Goal: Information Seeking & Learning: Learn about a topic

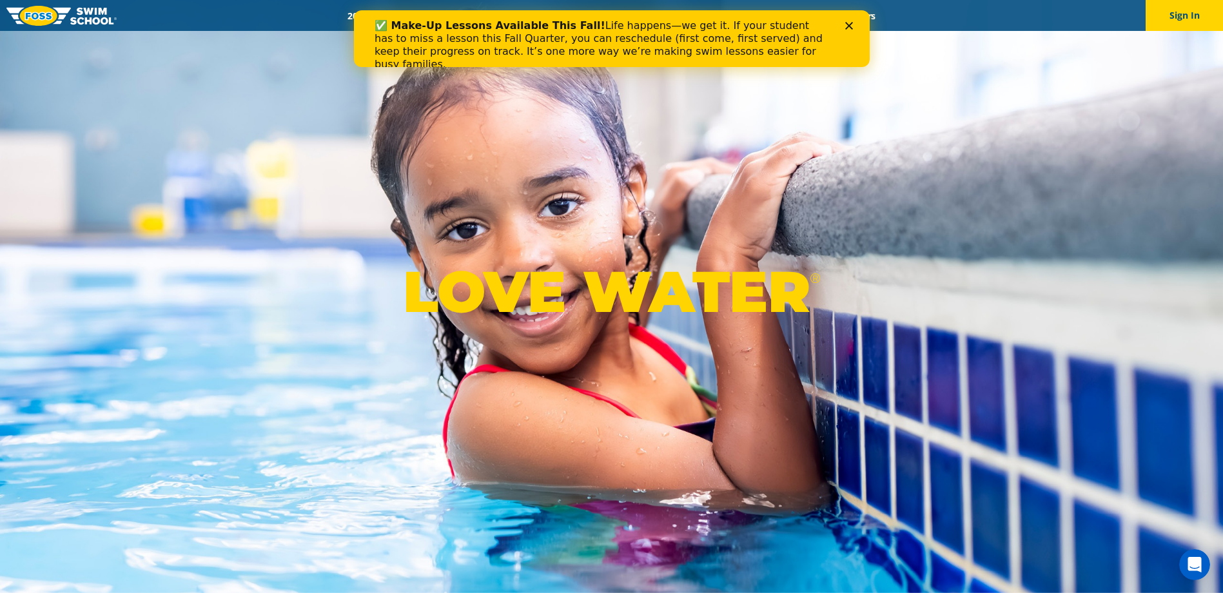
click at [843, 26] on div "✅ Make-Up Lessons Available This Fall! Life happens—we get it. If your student …" at bounding box center [611, 44] width 475 height 59
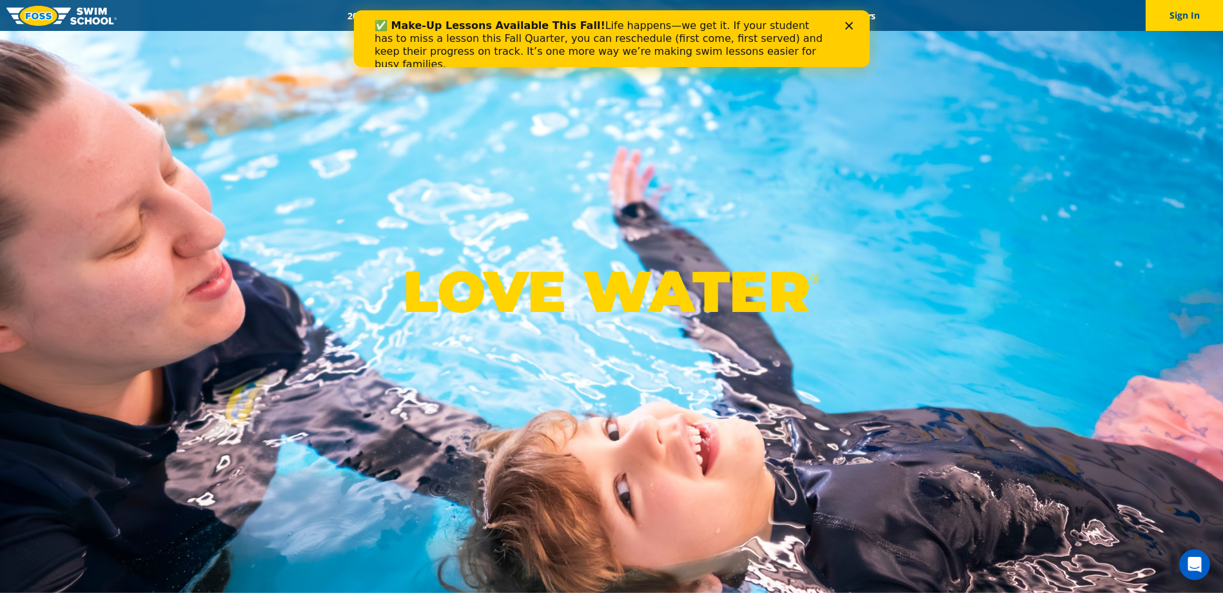
click at [842, 30] on div "✅ Make-Up Lessons Available This Fall! Life happens—we get it. If your student …" at bounding box center [611, 44] width 475 height 59
click at [853, 28] on div "Close" at bounding box center [851, 26] width 13 height 8
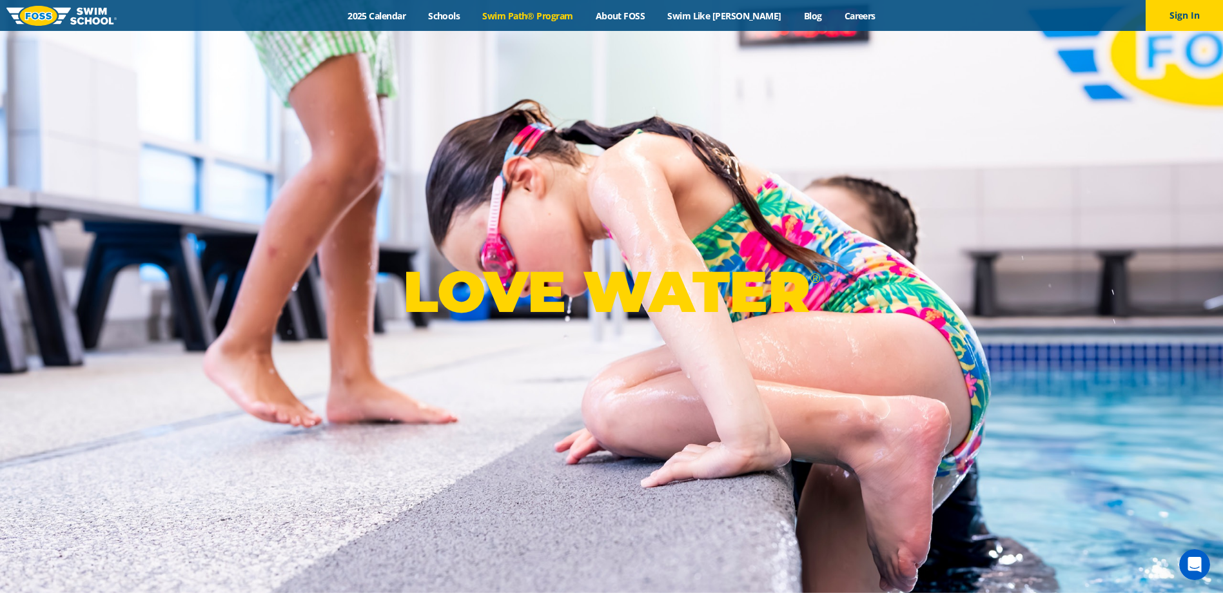
click at [539, 12] on link "Swim Path® Program" at bounding box center [527, 16] width 113 height 12
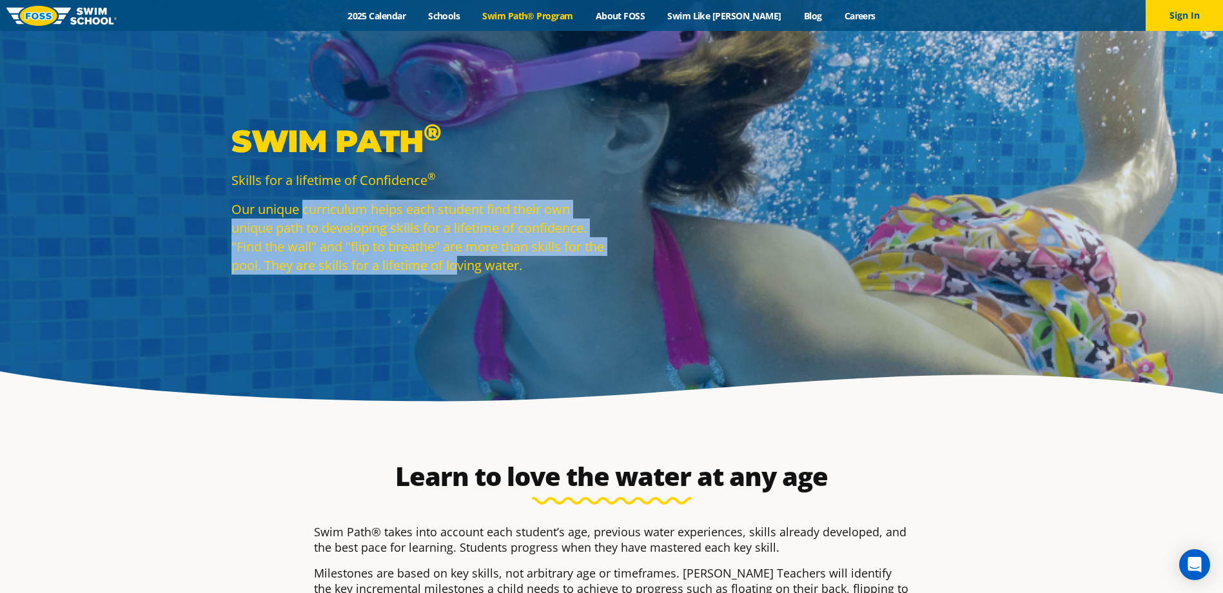
drag, startPoint x: 304, startPoint y: 210, endPoint x: 484, endPoint y: 277, distance: 191.8
click at [484, 277] on div "Swim Path ® Skills for a lifetime of Confidence ® Our unique curriculum helps e…" at bounding box center [418, 208] width 387 height 172
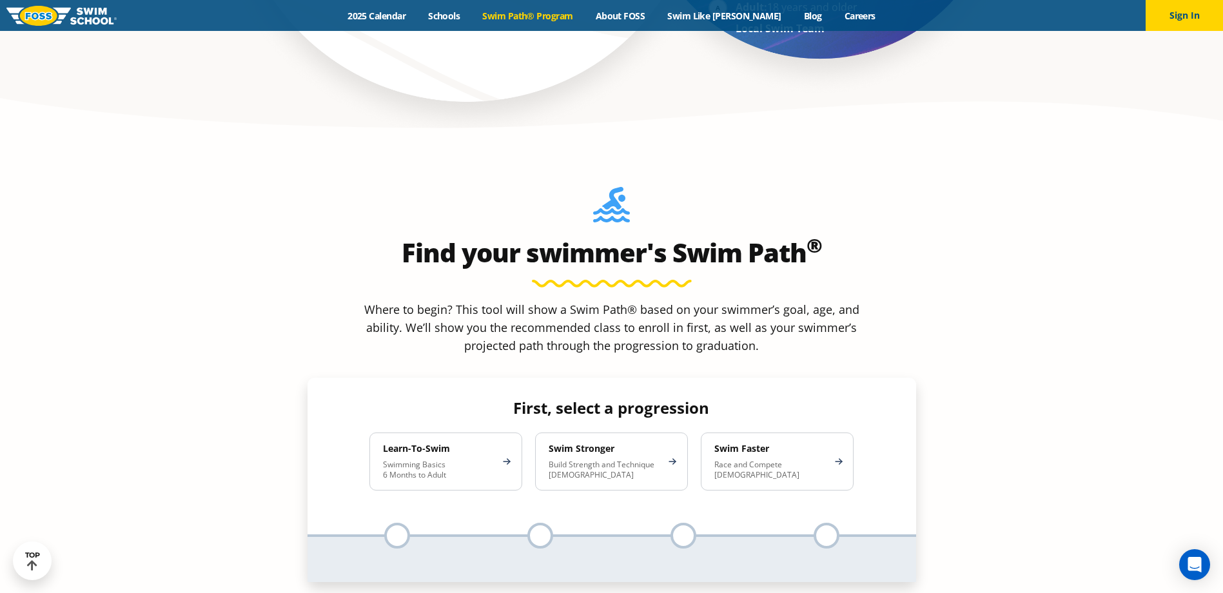
scroll to position [1161, 0]
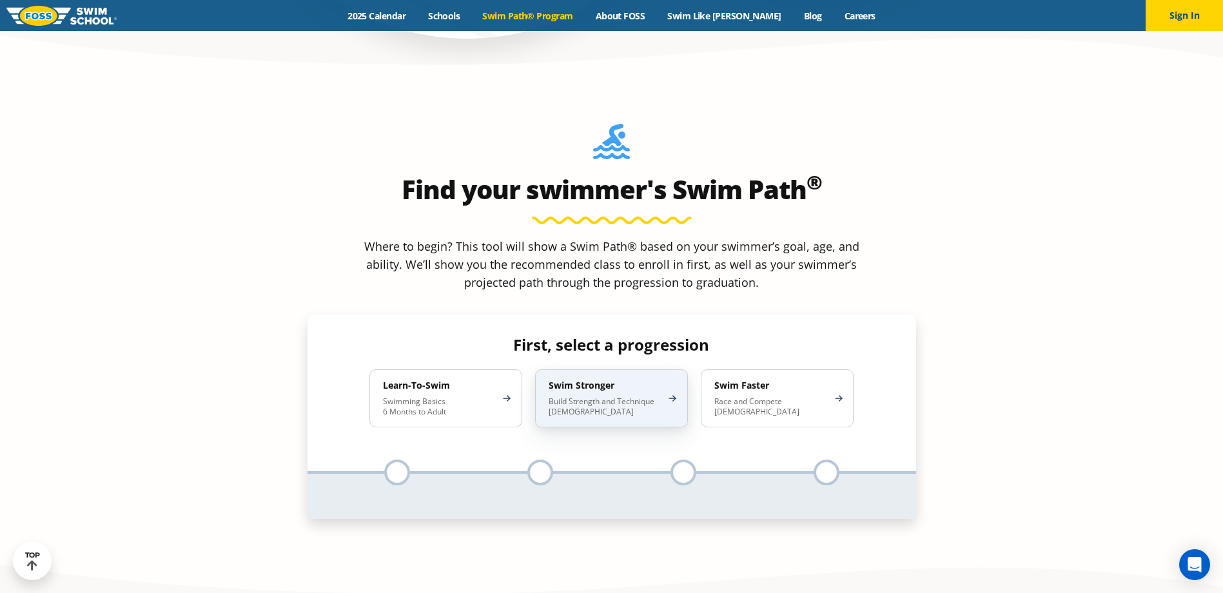
click at [635, 380] on h4 "Swim Stronger" at bounding box center [605, 386] width 113 height 12
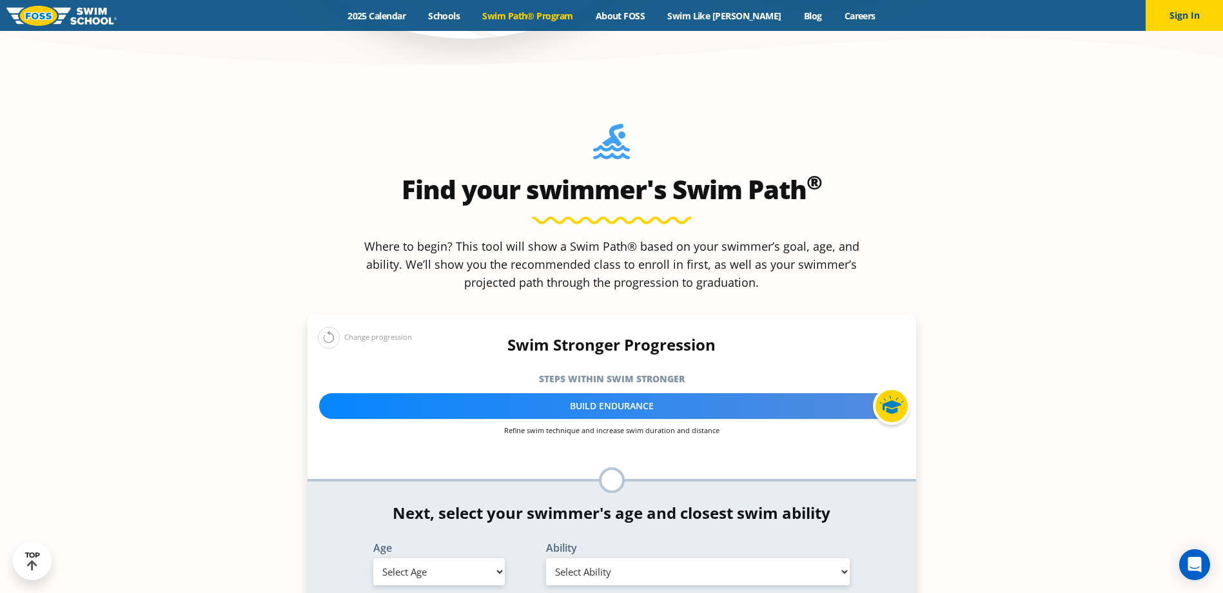
click at [495, 558] on select "Select Age 6 months - 1 year 1 year 2 years 3 years 4 years 5 years 6 years 7 y…" at bounding box center [439, 571] width 132 height 27
select select "5-years"
click at [373, 558] on select "Select Age 6 months - 1 year 1 year 2 years 3 years 4 years 5 years 6 years 7 y…" at bounding box center [439, 571] width 132 height 27
drag, startPoint x: 647, startPoint y: 464, endPoint x: 653, endPoint y: 459, distance: 7.4
click at [647, 558] on select "Select Ability First in-water experience When in the water, reliant on a life j…" at bounding box center [698, 571] width 304 height 27
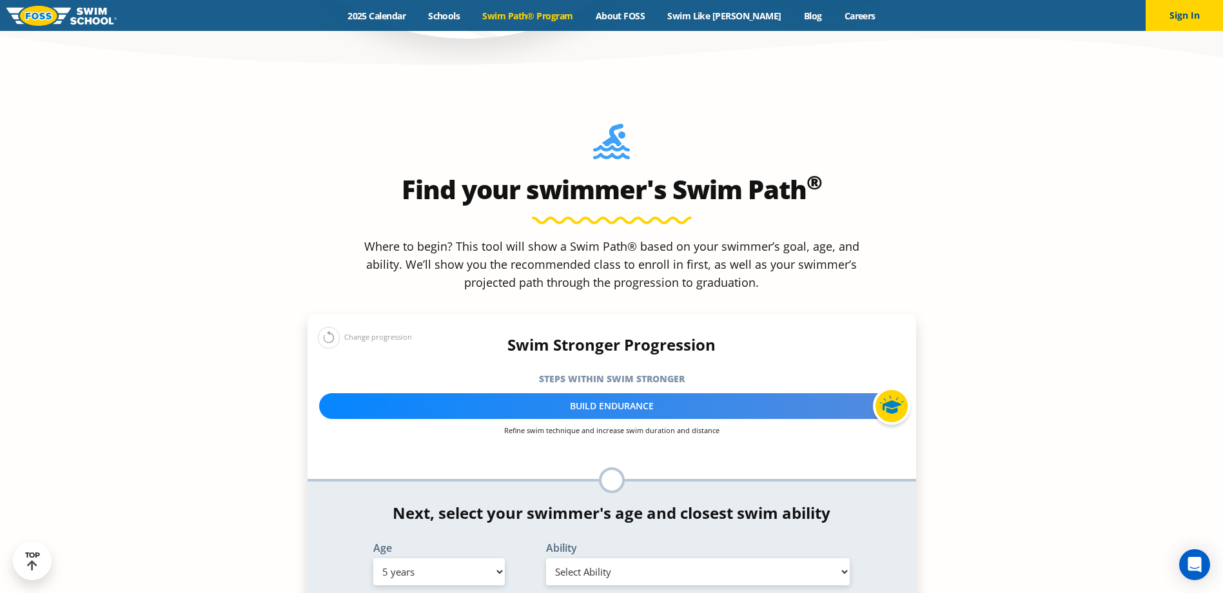
select select "5-years-swims-front-crawl-and-backstroke-for-25-ft-with-a-flip-from-stomach-to-…"
click at [546, 558] on select "Select Ability First in-water experience When in the water, reliant on a life j…" at bounding box center [698, 571] width 304 height 27
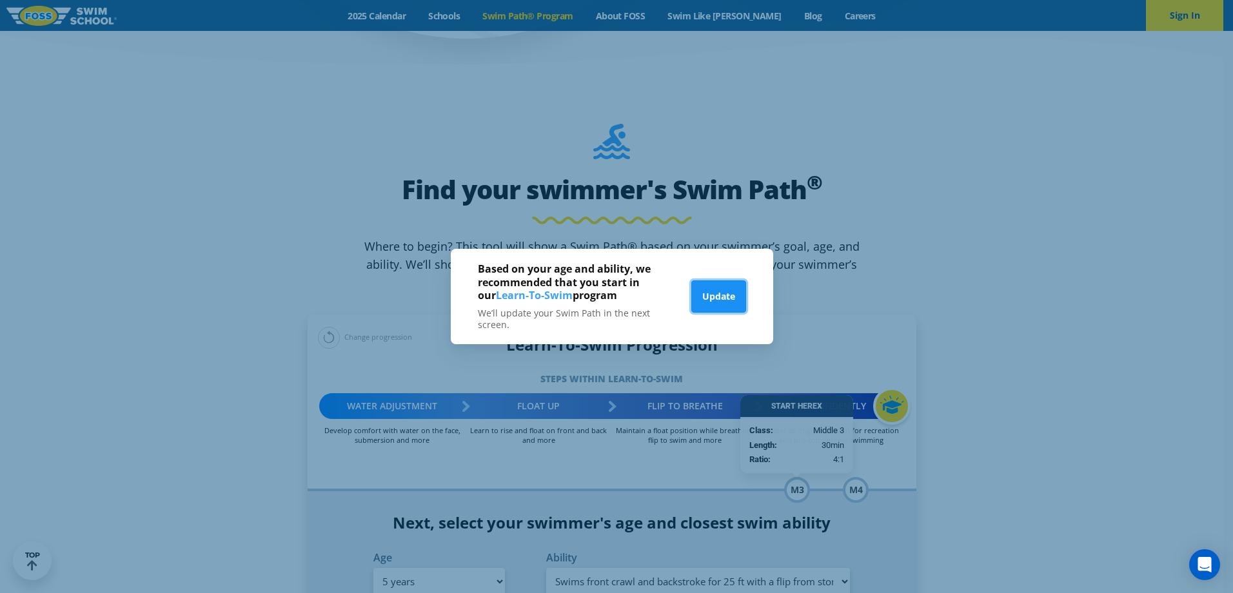
click at [709, 300] on button "Update" at bounding box center [718, 297] width 55 height 32
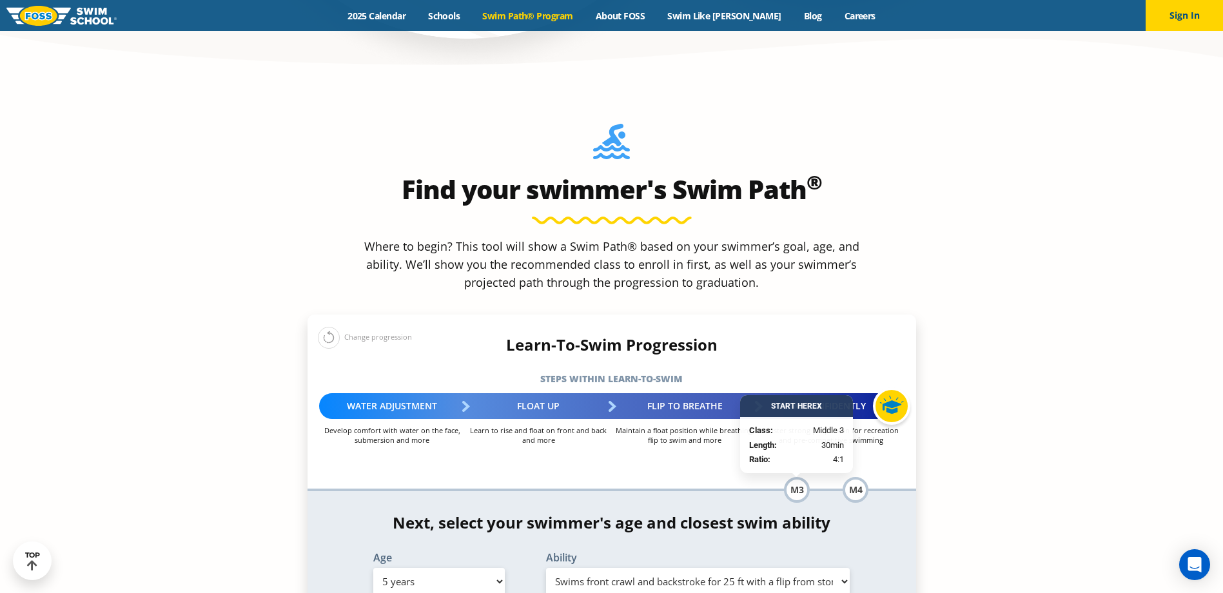
click at [277, 359] on section "Find your swimmer's Swim Path ® Where to begin? This tool will show a Swim Path…" at bounding box center [611, 483] width 1223 height 809
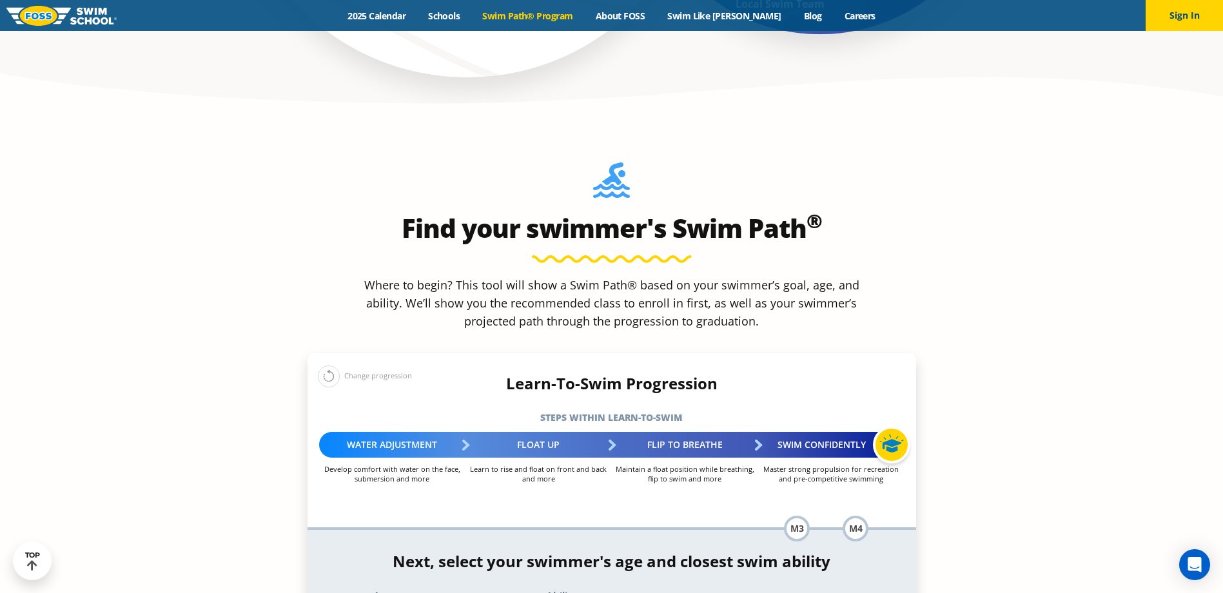
scroll to position [1118, 0]
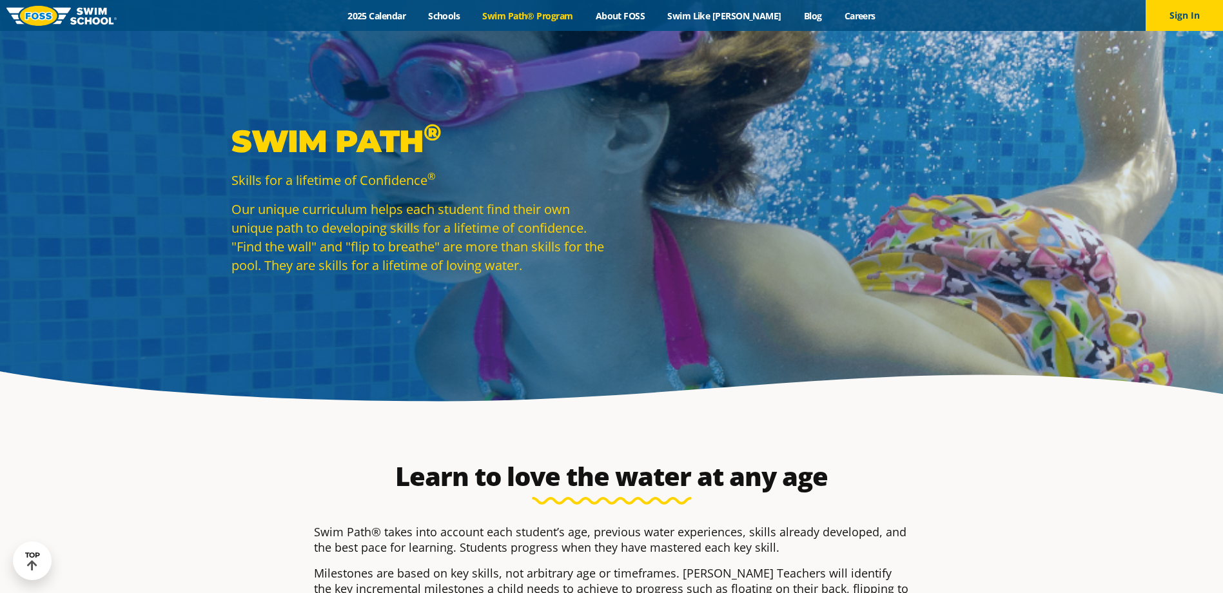
select select "5-years"
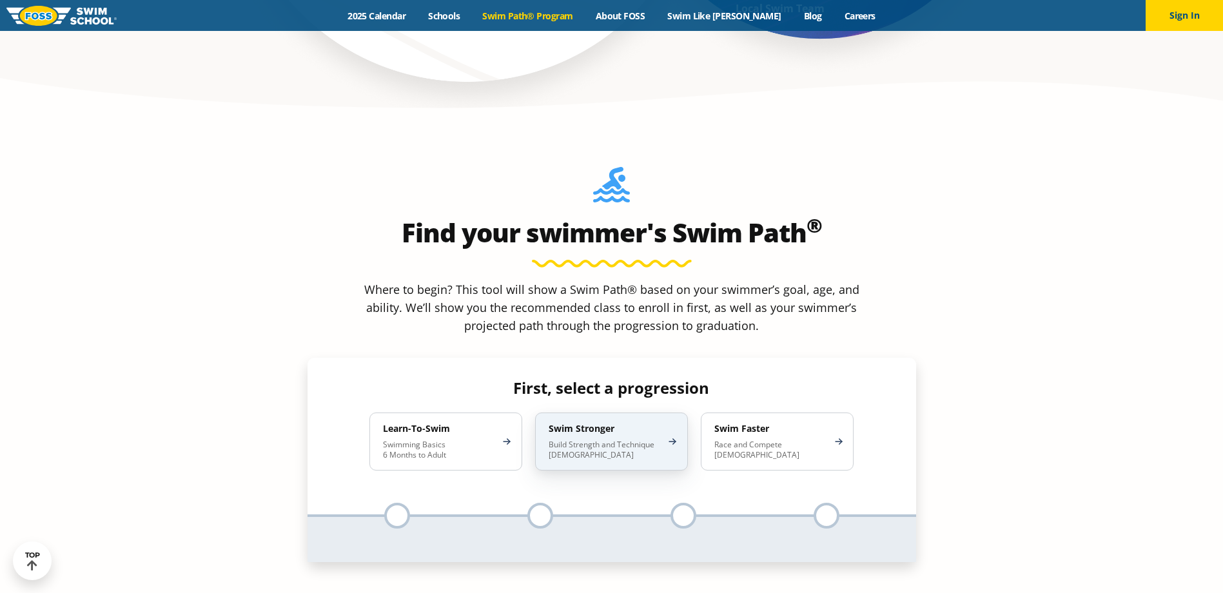
click at [575, 440] on p "Build Strength and Technique 5-13 Years Old" at bounding box center [605, 450] width 113 height 21
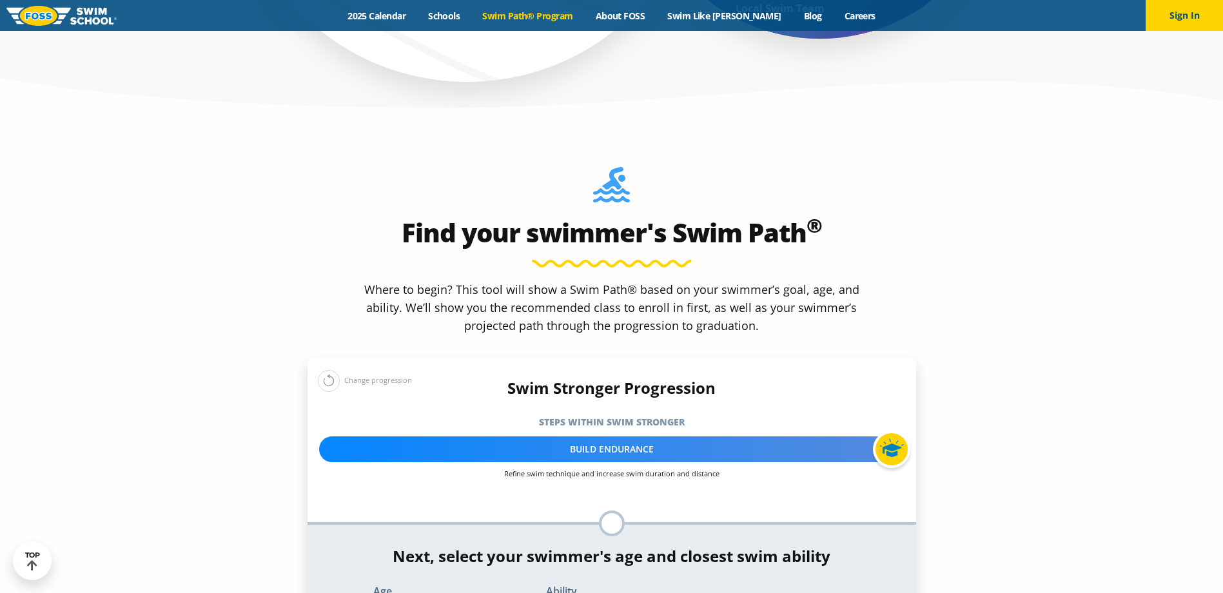
click at [956, 473] on section "Find your swimmer's Swim Path ® Where to begin? This tool will show a Swim Path…" at bounding box center [611, 433] width 1223 height 623
click at [1059, 331] on section "Find your swimmer's Swim Path ® Where to begin? This tool will show a Swim Path…" at bounding box center [611, 433] width 1223 height 623
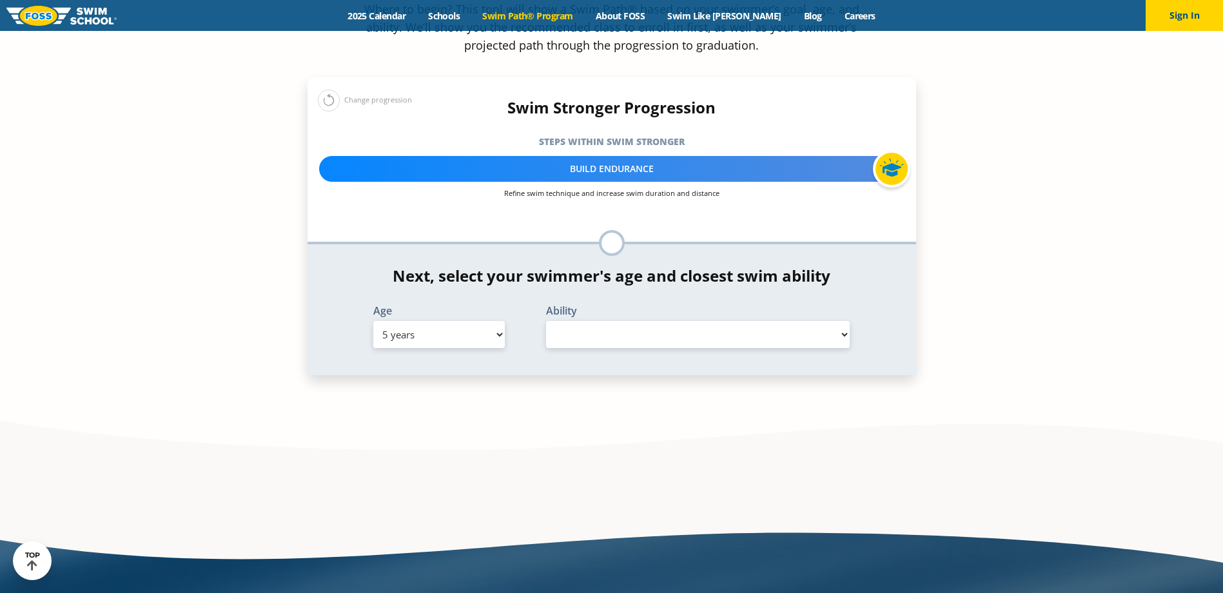
scroll to position [1419, 0]
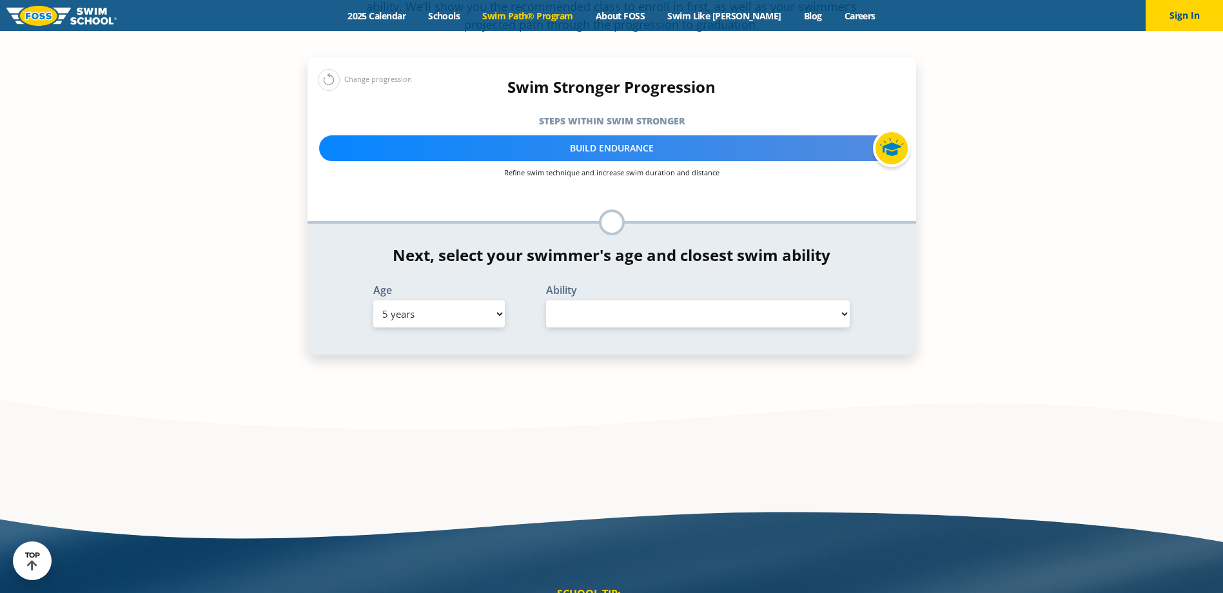
click at [827, 301] on select "Select Ability" at bounding box center [698, 314] width 304 height 27
select select "false"
click at [546, 301] on select "Select Ability" at bounding box center [698, 314] width 304 height 27
click at [850, 301] on select "Select Ability" at bounding box center [698, 314] width 304 height 27
click at [825, 301] on select "Select Ability" at bounding box center [698, 314] width 304 height 27
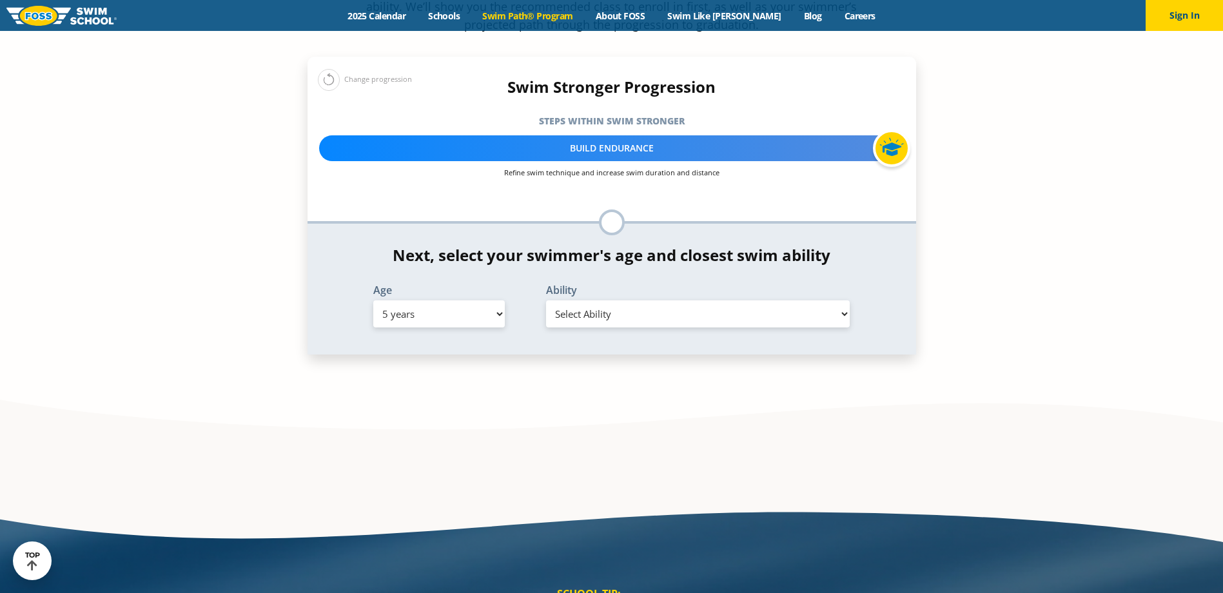
click at [825, 301] on select "Select Ability" at bounding box center [698, 314] width 304 height 27
click at [588, 210] on ul "Enter your swimmer's age and skill level to reveal your swim path" at bounding box center [612, 223] width 573 height 26
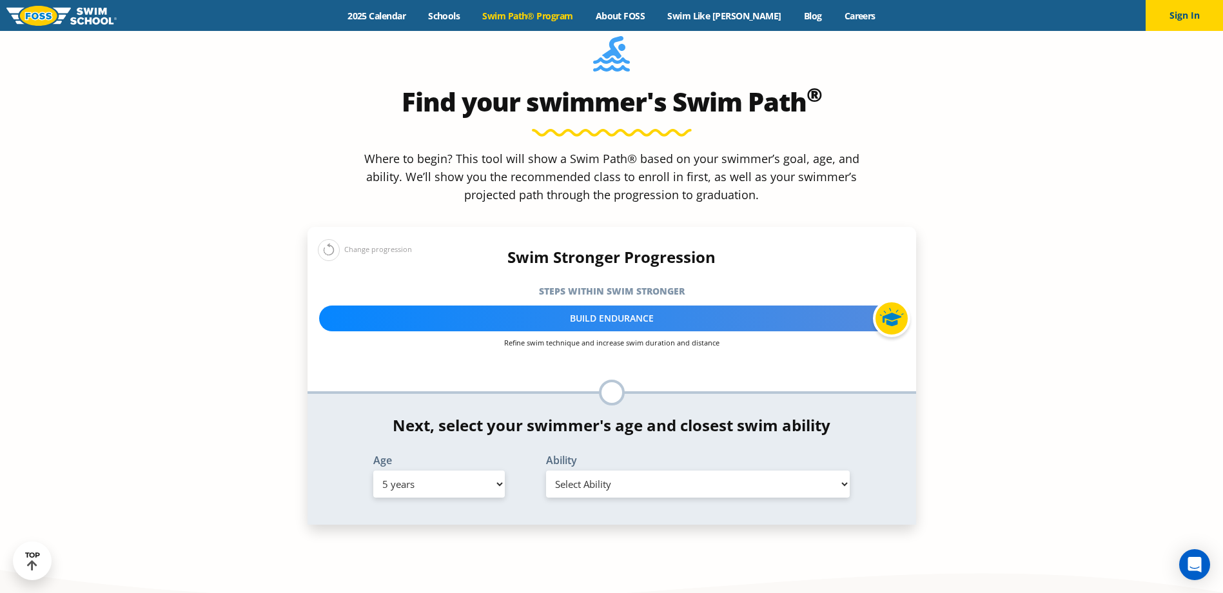
scroll to position [1203, 0]
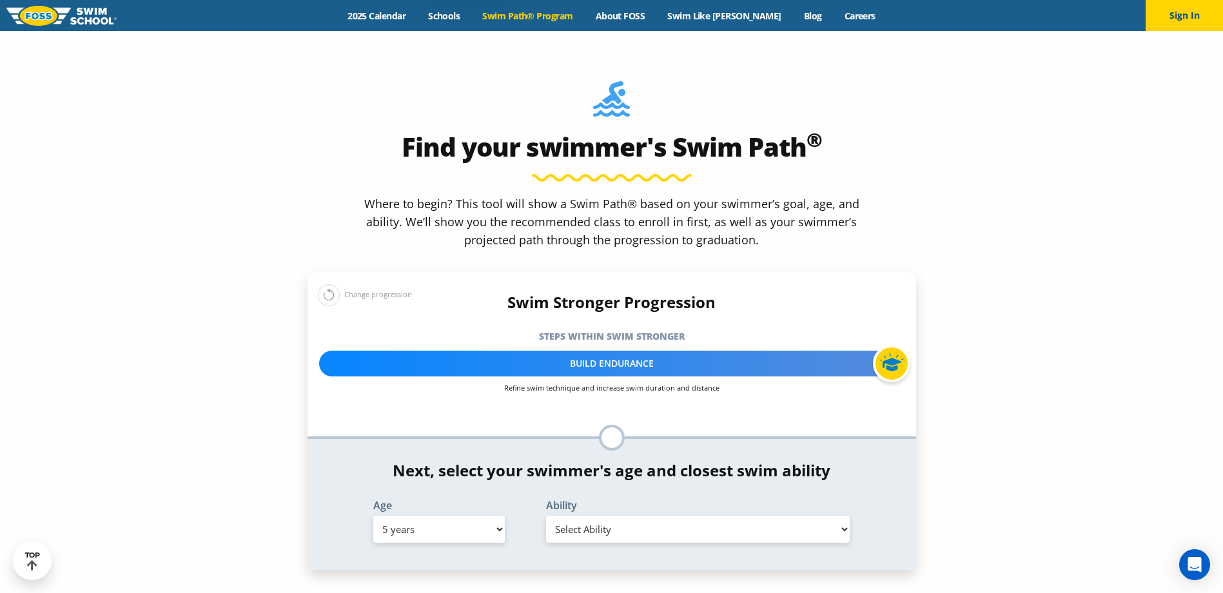
click at [608, 351] on div "Build Endurance" at bounding box center [612, 364] width 586 height 26
click at [560, 425] on ul "Enter your swimmer's age and skill level to reveal your swim path" at bounding box center [612, 438] width 573 height 26
click at [328, 284] on button at bounding box center [329, 295] width 22 height 22
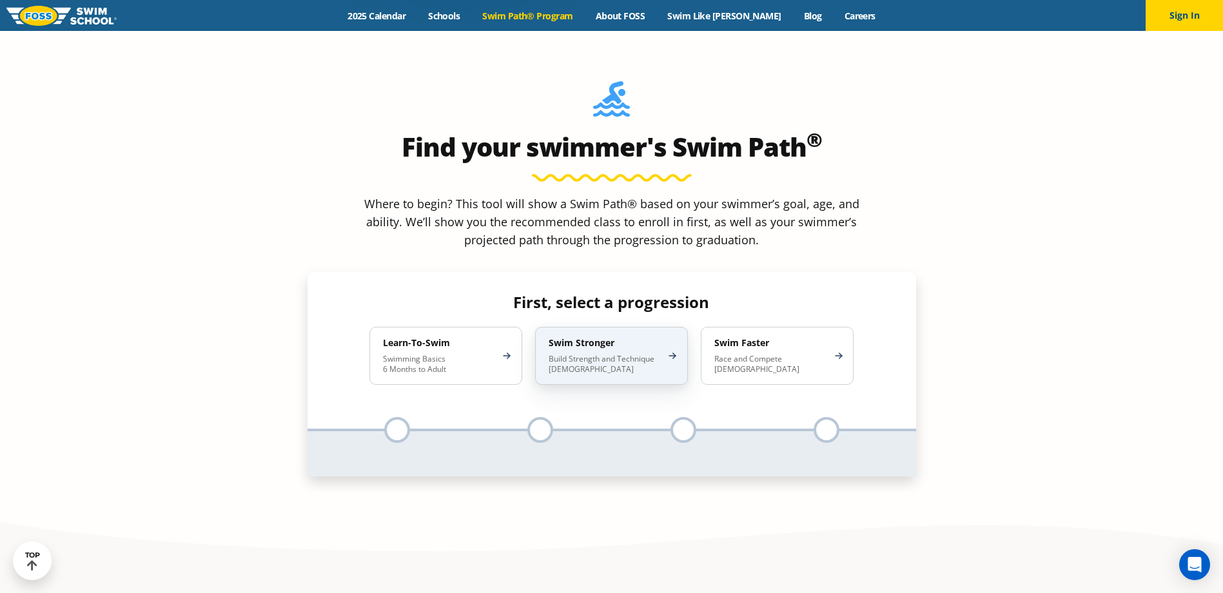
click at [573, 354] on p "Build Strength and Technique 5-13 Years Old" at bounding box center [605, 364] width 113 height 21
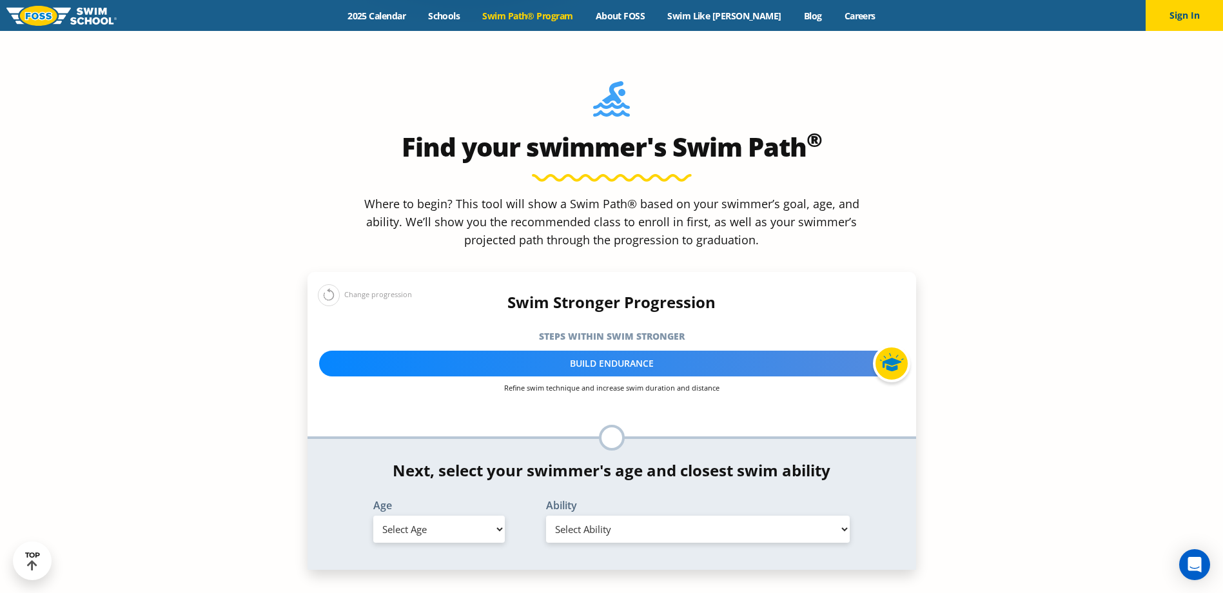
click at [446, 516] on select "Select Age 6 months - 1 year 1 year 2 years 3 years 4 years 5 years 6 years 7 y…" at bounding box center [439, 529] width 132 height 27
select select "5-years"
click at [373, 516] on select "Select Age 6 months - 1 year 1 year 2 years 3 years 4 years 5 years 6 years 7 y…" at bounding box center [439, 529] width 132 height 27
click at [667, 516] on select "Select Ability First in-water experience When in the water, reliant on a life j…" at bounding box center [698, 529] width 304 height 27
select select "5-years-able-to-swim-front-crawl-40-ft-backstroke-40-ft-and-breaststroke-15-ft-"
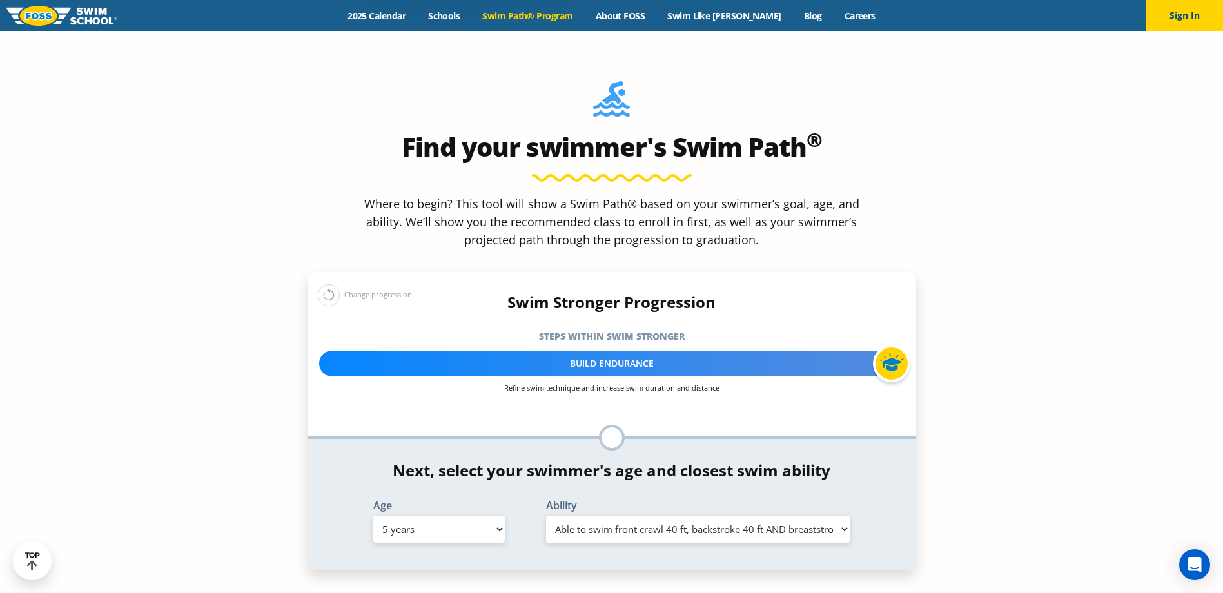
click at [546, 516] on select "Select Ability First in-water experience When in the water, reliant on a life j…" at bounding box center [698, 529] width 304 height 27
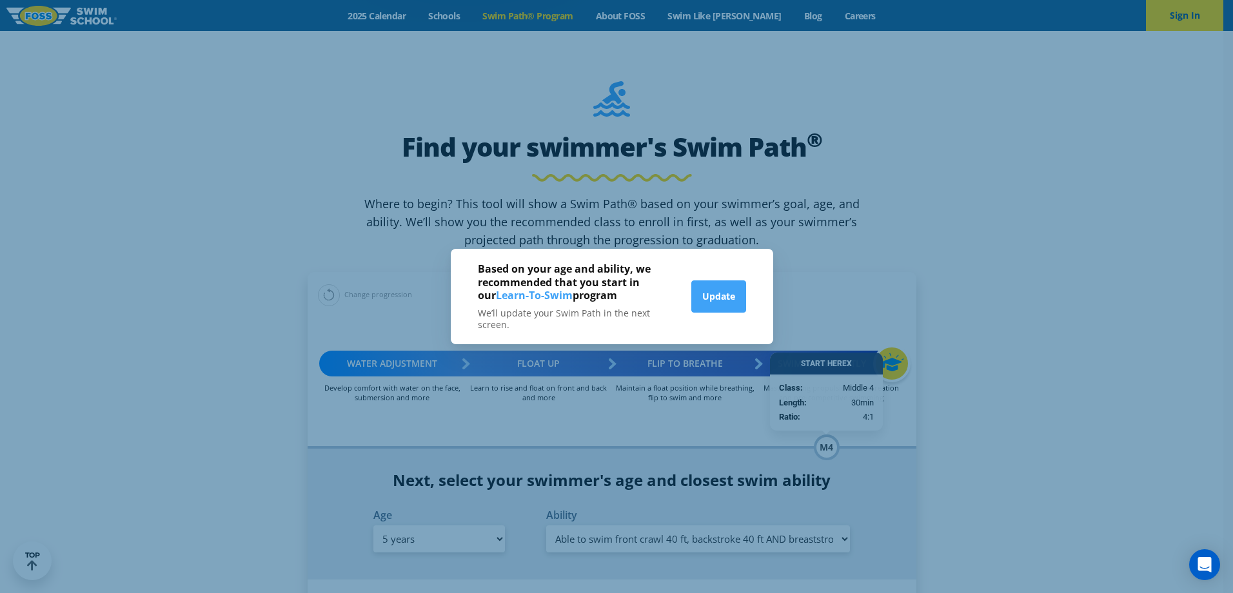
click at [951, 370] on div "Based on your age and ability, we recommended that you start in our Learn-To-Sw…" at bounding box center [616, 296] width 1233 height 593
drag, startPoint x: 604, startPoint y: 265, endPoint x: 576, endPoint y: 356, distance: 95.3
click at [576, 356] on div "Based on your age and ability, we recommended that you start in our Learn-To-Sw…" at bounding box center [616, 296] width 1233 height 593
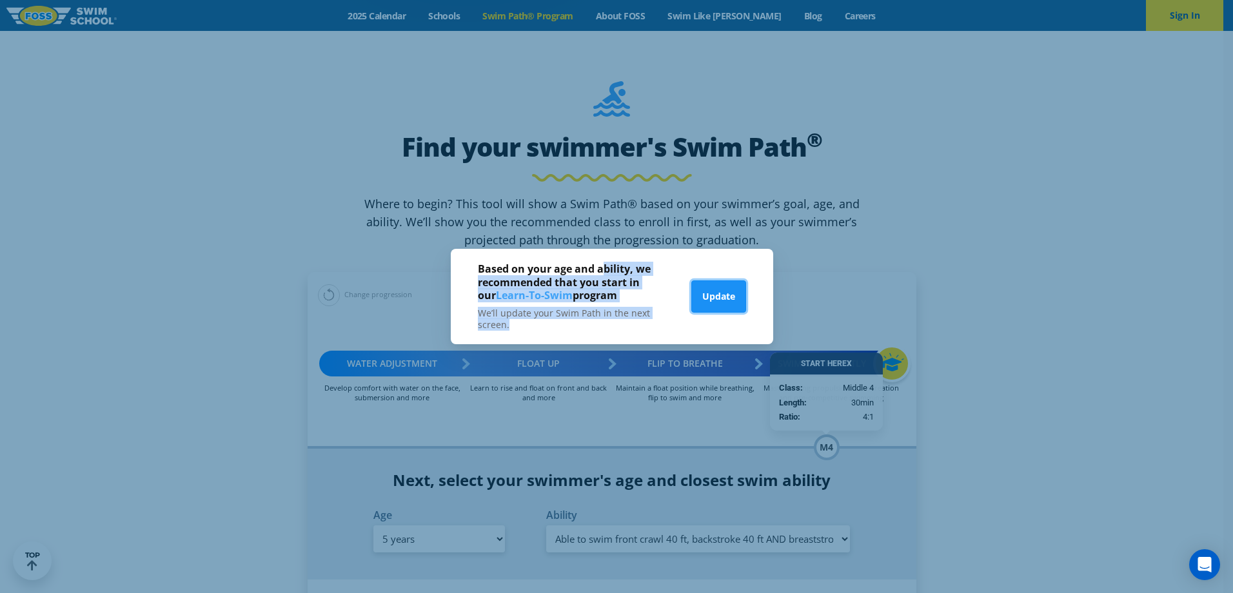
click at [707, 284] on button "Update" at bounding box center [718, 297] width 55 height 32
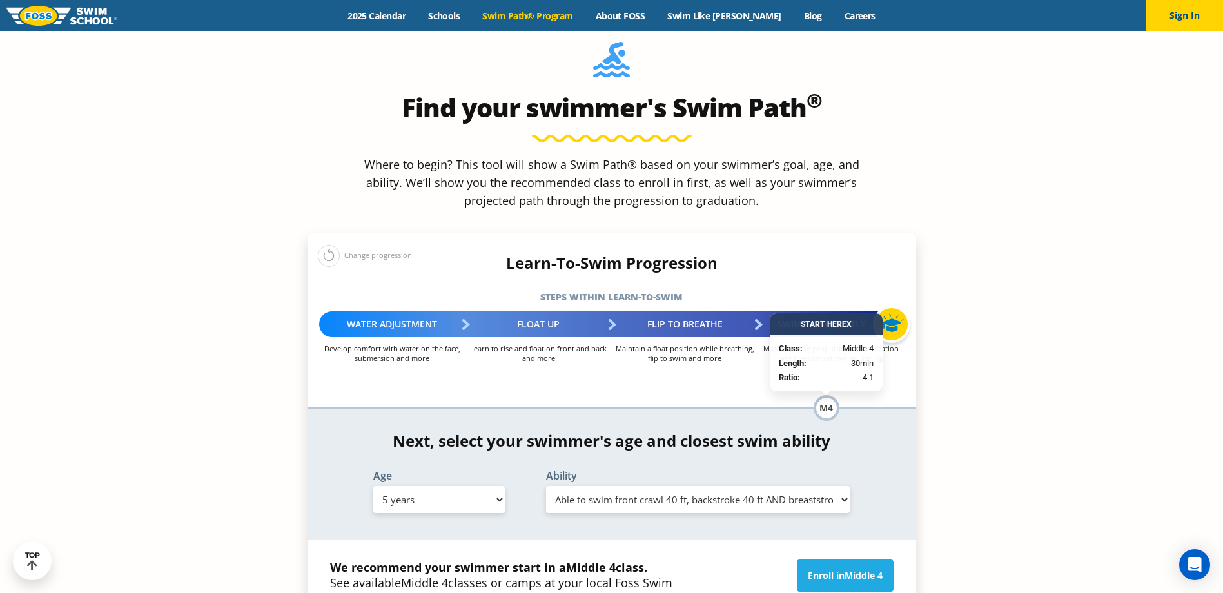
scroll to position [1332, 0]
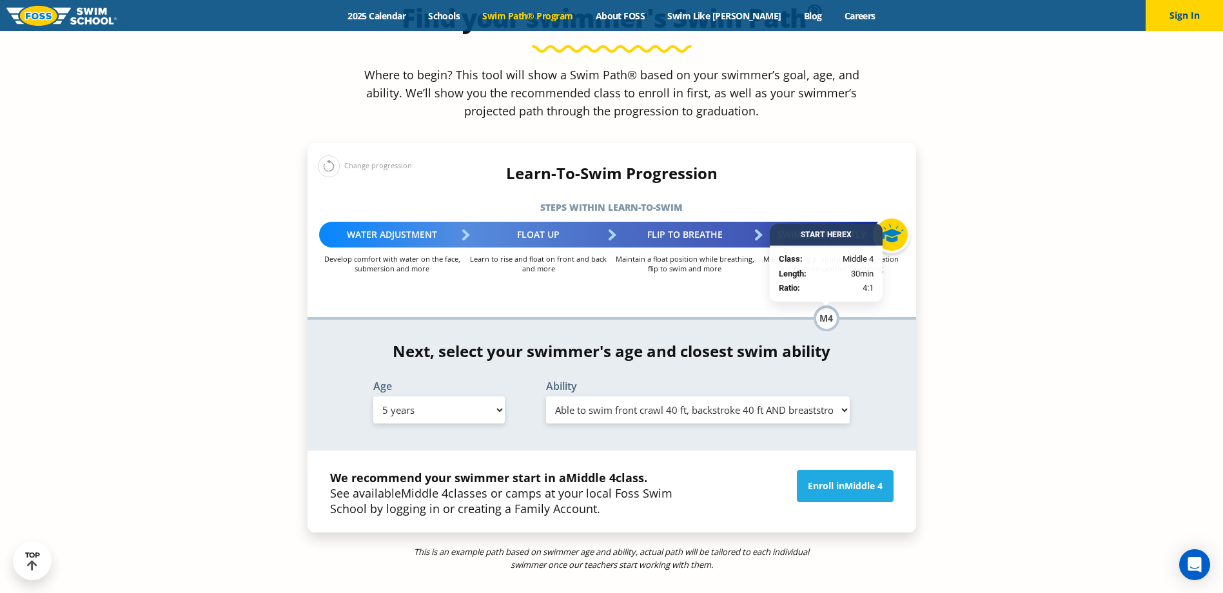
drag, startPoint x: 375, startPoint y: 386, endPoint x: 411, endPoint y: 407, distance: 41.4
click at [411, 470] on p "We recommend your swimmer start in a Middle 4 class. See available Middle 4 cla…" at bounding box center [515, 493] width 371 height 46
drag, startPoint x: 461, startPoint y: 405, endPoint x: 422, endPoint y: 395, distance: 39.9
click at [422, 470] on p "We recommend your swimmer start in a Middle 4 class. See available Middle 4 cla…" at bounding box center [515, 493] width 371 height 46
drag, startPoint x: 393, startPoint y: 374, endPoint x: 551, endPoint y: 390, distance: 158.2
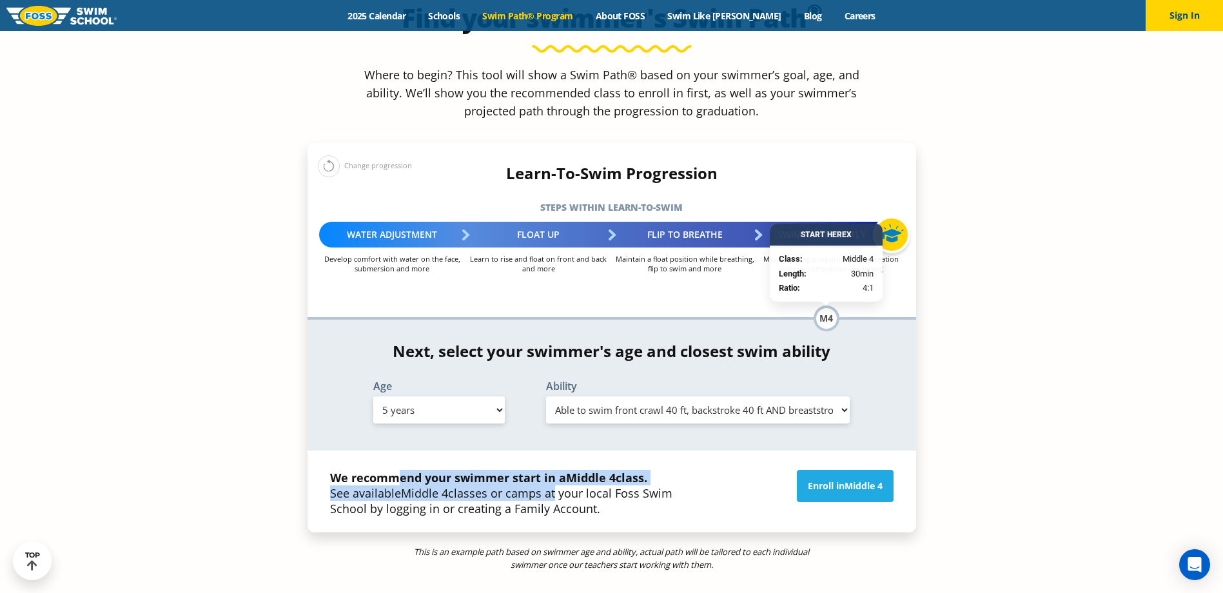
click at [551, 470] on p "We recommend your swimmer start in a Middle 4 class. See available Middle 4 cla…" at bounding box center [515, 493] width 371 height 46
click at [830, 397] on select "Select Ability First in-water experience When in the water, reliant on a life j…" at bounding box center [698, 410] width 304 height 27
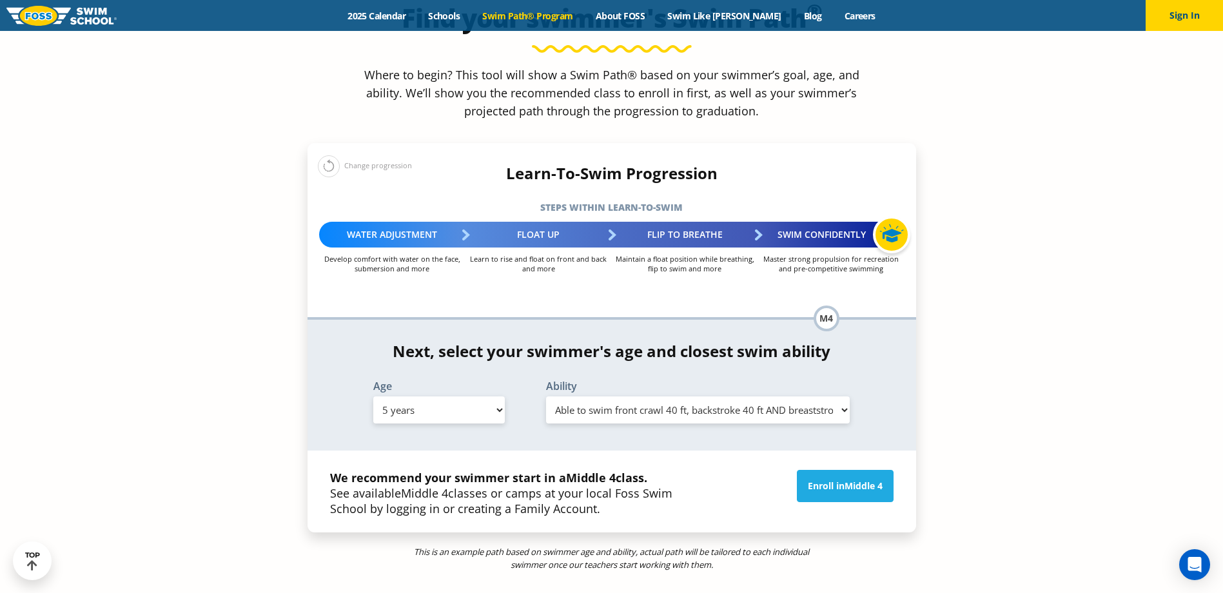
click at [1023, 223] on section "Find your swimmer's Swim Path ® Where to begin? This tool will show a Swim Path…" at bounding box center [611, 311] width 1223 height 809
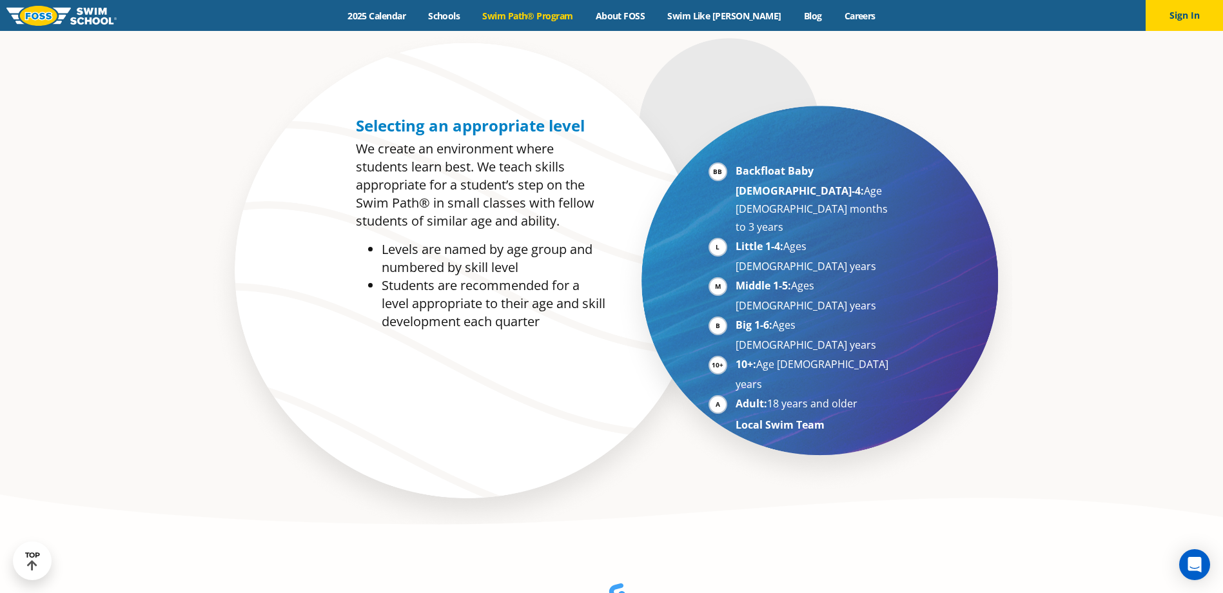
scroll to position [687, 0]
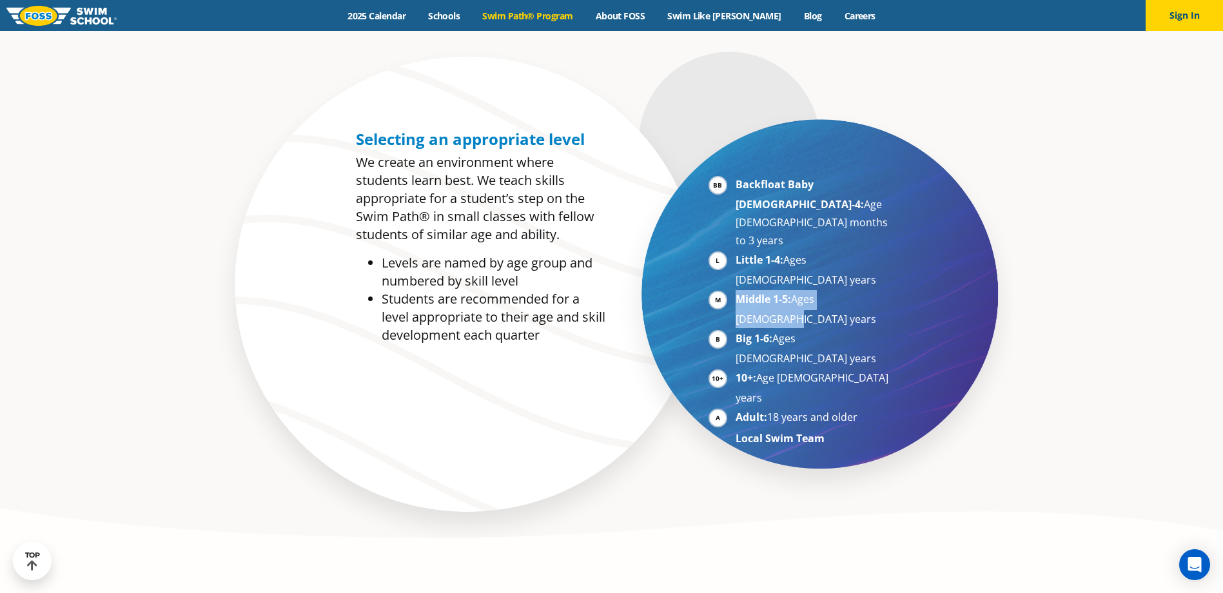
drag, startPoint x: 729, startPoint y: 243, endPoint x: 932, endPoint y: 239, distance: 202.6
click at [932, 239] on section "Selecting an appropriate level We create an environment where students learn be…" at bounding box center [611, 297] width 1223 height 509
click at [1171, 274] on section "Selecting an appropriate level We create an environment where students learn be…" at bounding box center [611, 297] width 1223 height 509
drag, startPoint x: 742, startPoint y: 250, endPoint x: 1066, endPoint y: 230, distance: 325.0
click at [1066, 230] on section "Selecting an appropriate level We create an environment where students learn be…" at bounding box center [611, 297] width 1223 height 509
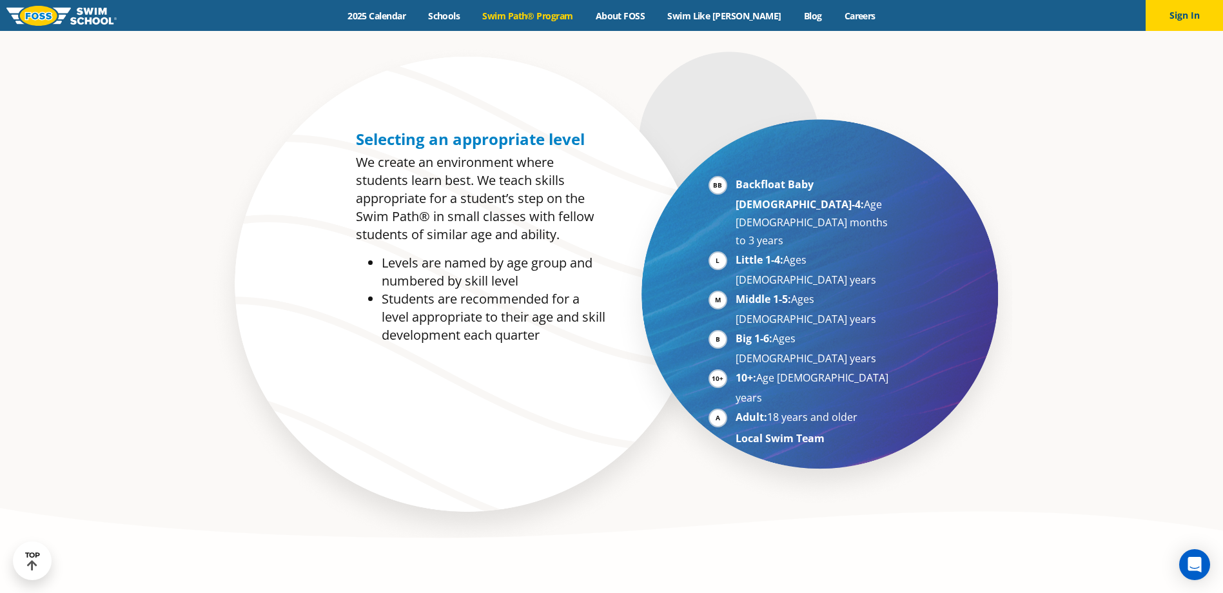
click at [853, 290] on li "Middle 1-5: Ages 5-7 years" at bounding box center [815, 309] width 158 height 38
drag, startPoint x: 874, startPoint y: 242, endPoint x: 667, endPoint y: 243, distance: 207.0
click at [667, 243] on div "Backfloat Baby 1-4: Age 6 months to 3 years Little 1-4: Ages 3-5 years Middle 1…" at bounding box center [767, 294] width 311 height 341
click at [669, 245] on div "Backfloat Baby 1-4: Age 6 months to 3 years Little 1-4: Ages 3-5 years Middle 1…" at bounding box center [767, 294] width 311 height 341
drag, startPoint x: 736, startPoint y: 245, endPoint x: 911, endPoint y: 253, distance: 175.6
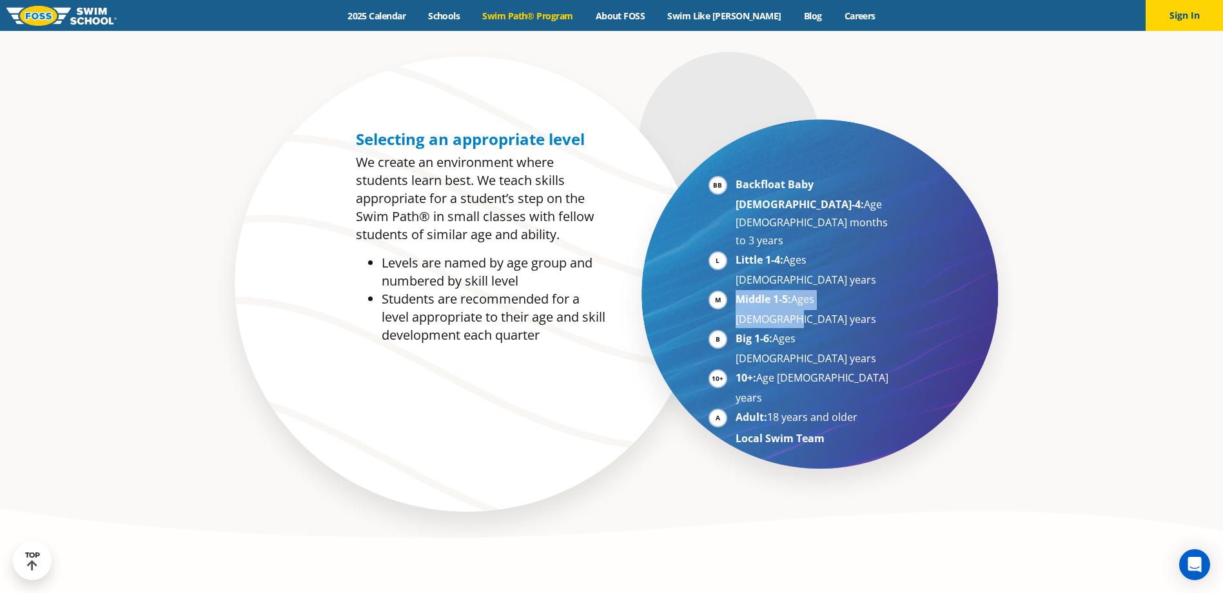
click at [911, 253] on div "Backfloat Baby 1-4: Age 6 months to 3 years Little 1-4: Ages 3-5 years Middle 1…" at bounding box center [767, 294] width 311 height 341
click at [991, 249] on section "Selecting an appropriate level We create an environment where students learn be…" at bounding box center [611, 297] width 1223 height 509
click at [873, 290] on li "Middle 1-5: Ages 5-7 years" at bounding box center [815, 309] width 158 height 38
drag, startPoint x: 873, startPoint y: 246, endPoint x: 680, endPoint y: 239, distance: 193.0
click at [680, 239] on div "Backfloat Baby 1-4: Age 6 months to 3 years Little 1-4: Ages 3-5 years Middle 1…" at bounding box center [767, 294] width 311 height 341
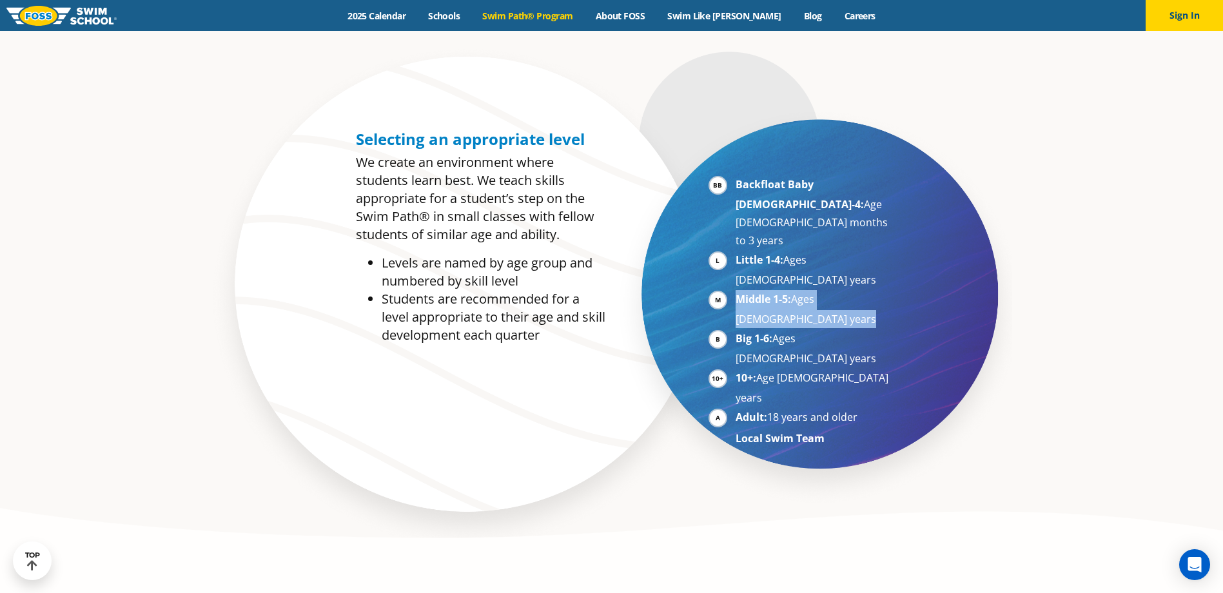
click at [680, 239] on div "Backfloat Baby 1-4: Age 6 months to 3 years Little 1-4: Ages 3-5 years Middle 1…" at bounding box center [767, 294] width 311 height 341
drag, startPoint x: 736, startPoint y: 244, endPoint x: 990, endPoint y: 235, distance: 253.6
click at [990, 235] on section "Selecting an appropriate level We create an environment where students learn be…" at bounding box center [611, 297] width 1223 height 509
click at [1028, 250] on section "Selecting an appropriate level We create an environment where students learn be…" at bounding box center [611, 297] width 1223 height 509
drag, startPoint x: 876, startPoint y: 248, endPoint x: 724, endPoint y: 243, distance: 151.6
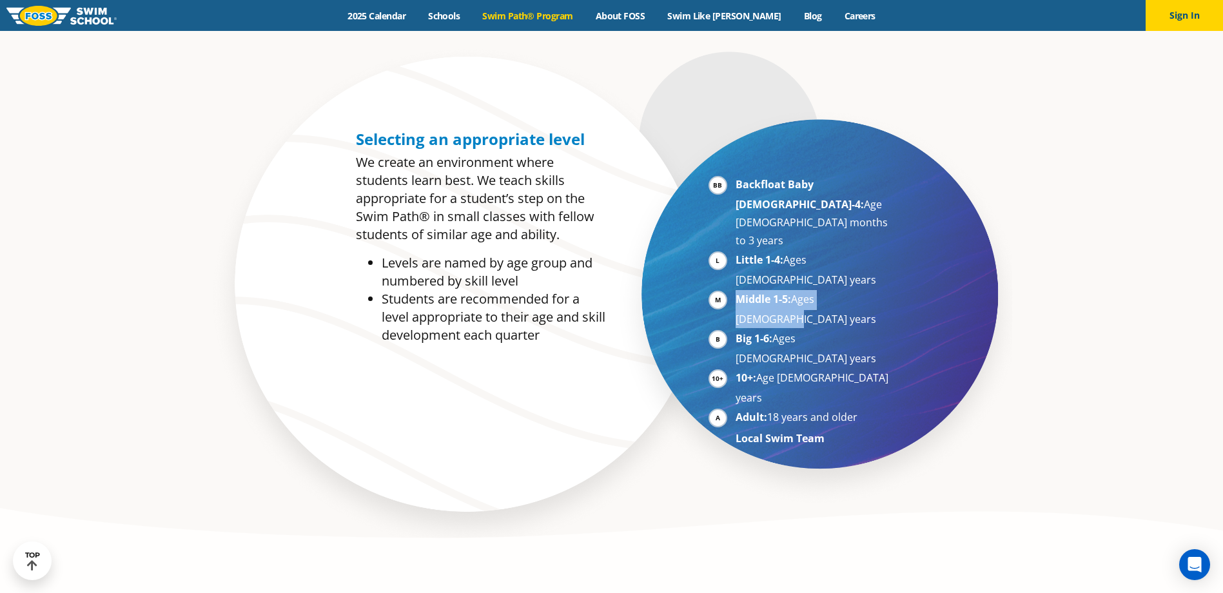
click at [736, 290] on li "Middle 1-5: Ages 5-7 years" at bounding box center [815, 309] width 158 height 38
click at [633, 263] on div "Backfloat Baby 1-4: Age 6 months to 3 years Little 1-4: Ages 3-5 years Middle 1…" at bounding box center [767, 294] width 311 height 341
click at [460, 17] on link "Schools" at bounding box center [444, 16] width 54 height 12
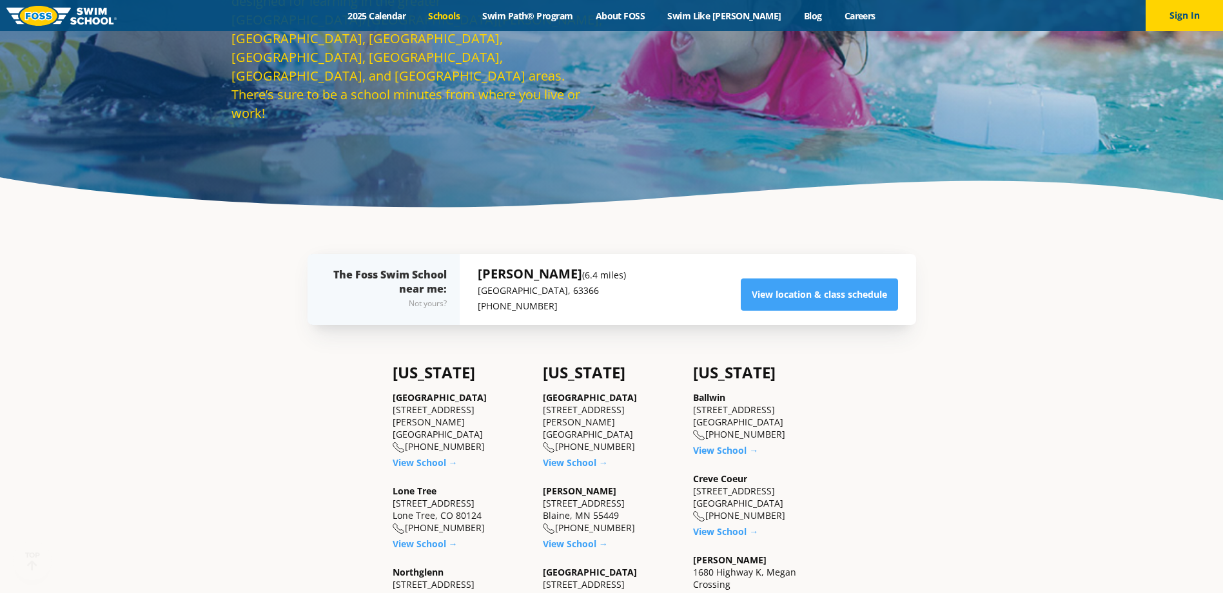
scroll to position [258, 0]
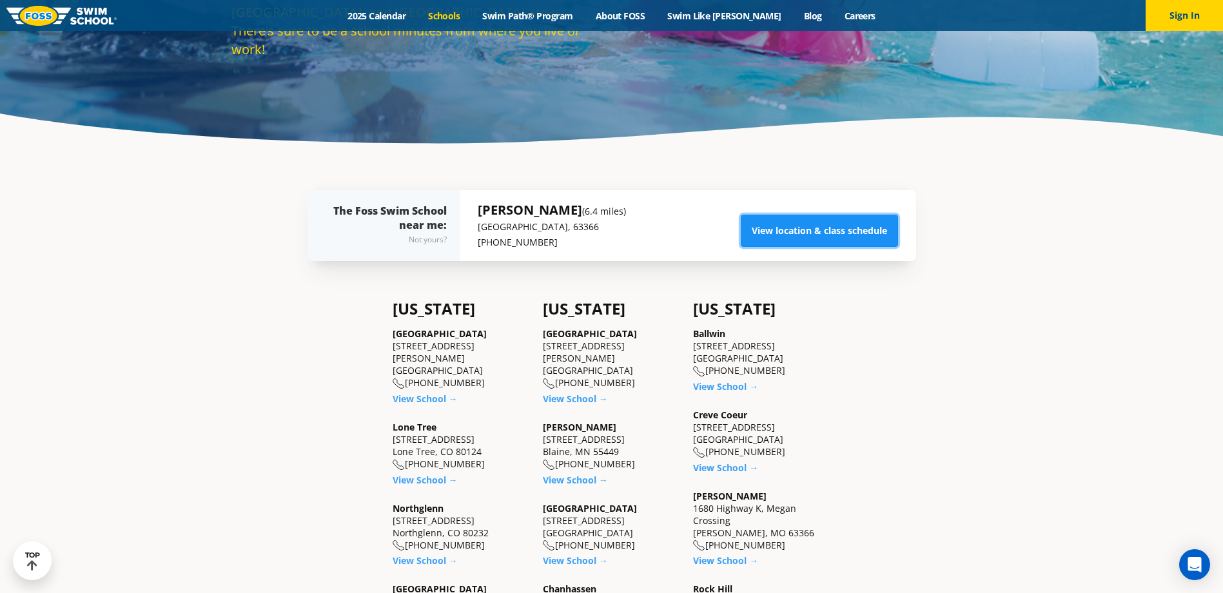
click at [803, 228] on link "View location & class schedule" at bounding box center [819, 231] width 157 height 32
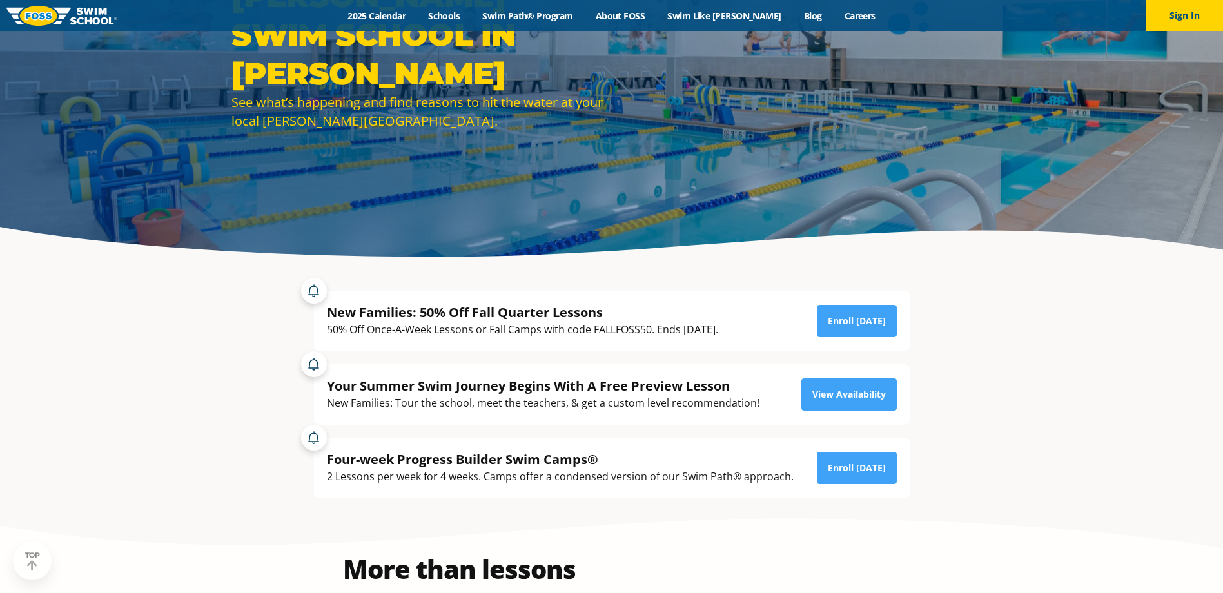
scroll to position [215, 0]
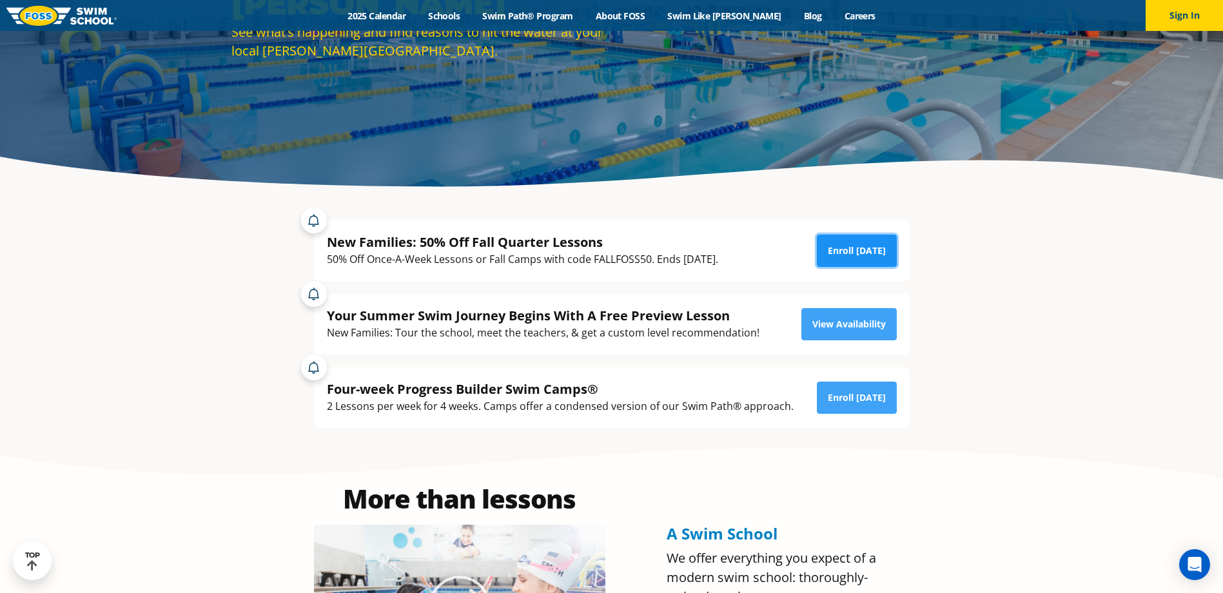
click at [865, 245] on link "Enroll [DATE]" at bounding box center [857, 251] width 80 height 32
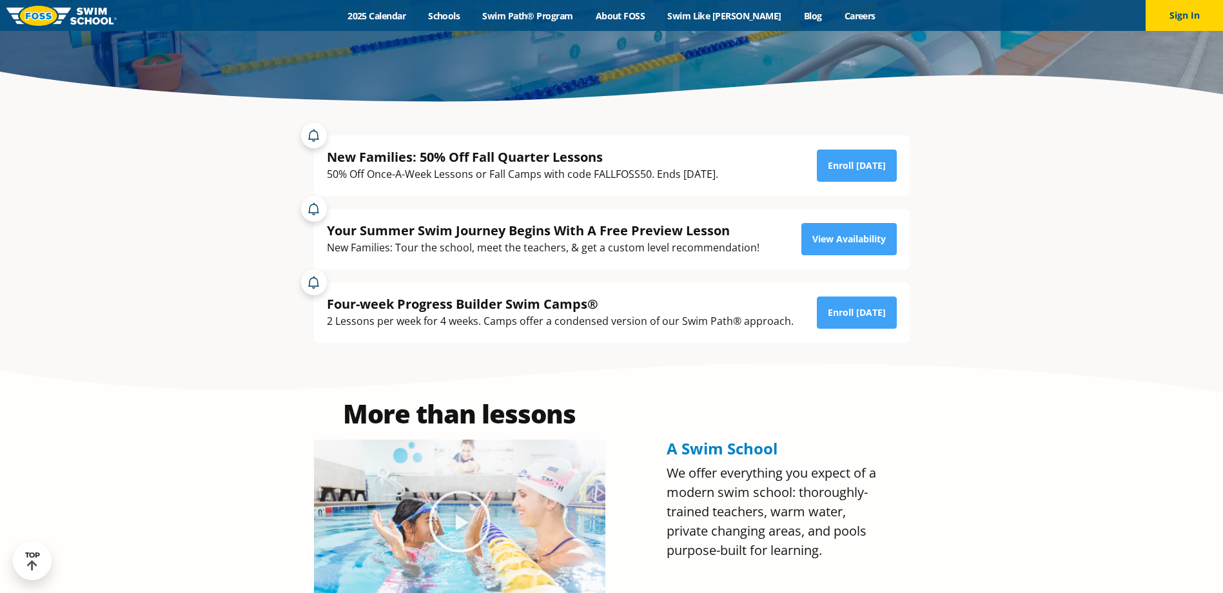
scroll to position [301, 0]
click at [849, 161] on link "Enroll [DATE]" at bounding box center [857, 165] width 80 height 32
